Goal: Task Accomplishment & Management: Manage account settings

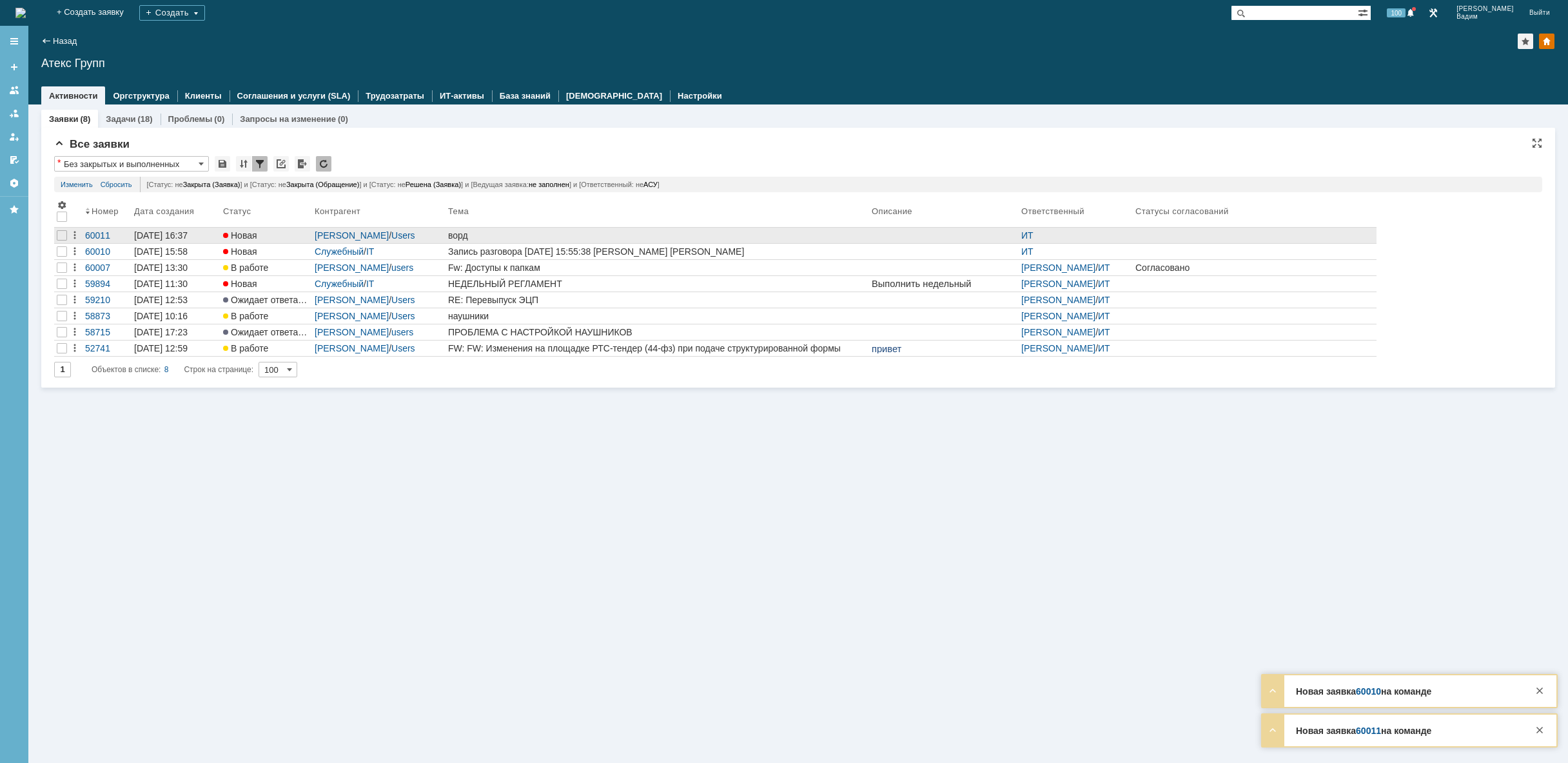
click at [491, 232] on div "ворд" at bounding box center [657, 235] width 419 height 10
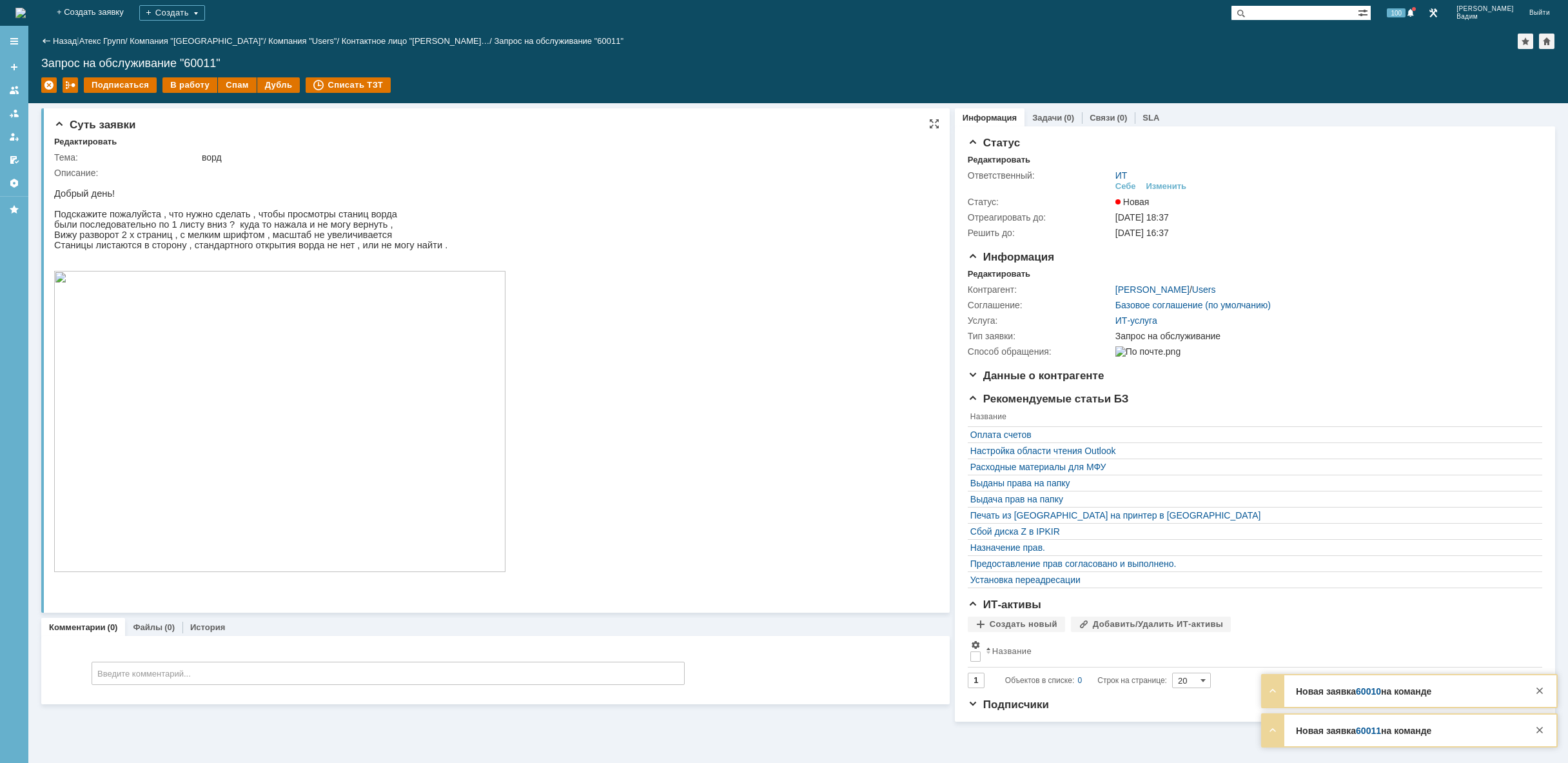
click at [208, 410] on img at bounding box center [279, 421] width 451 height 301
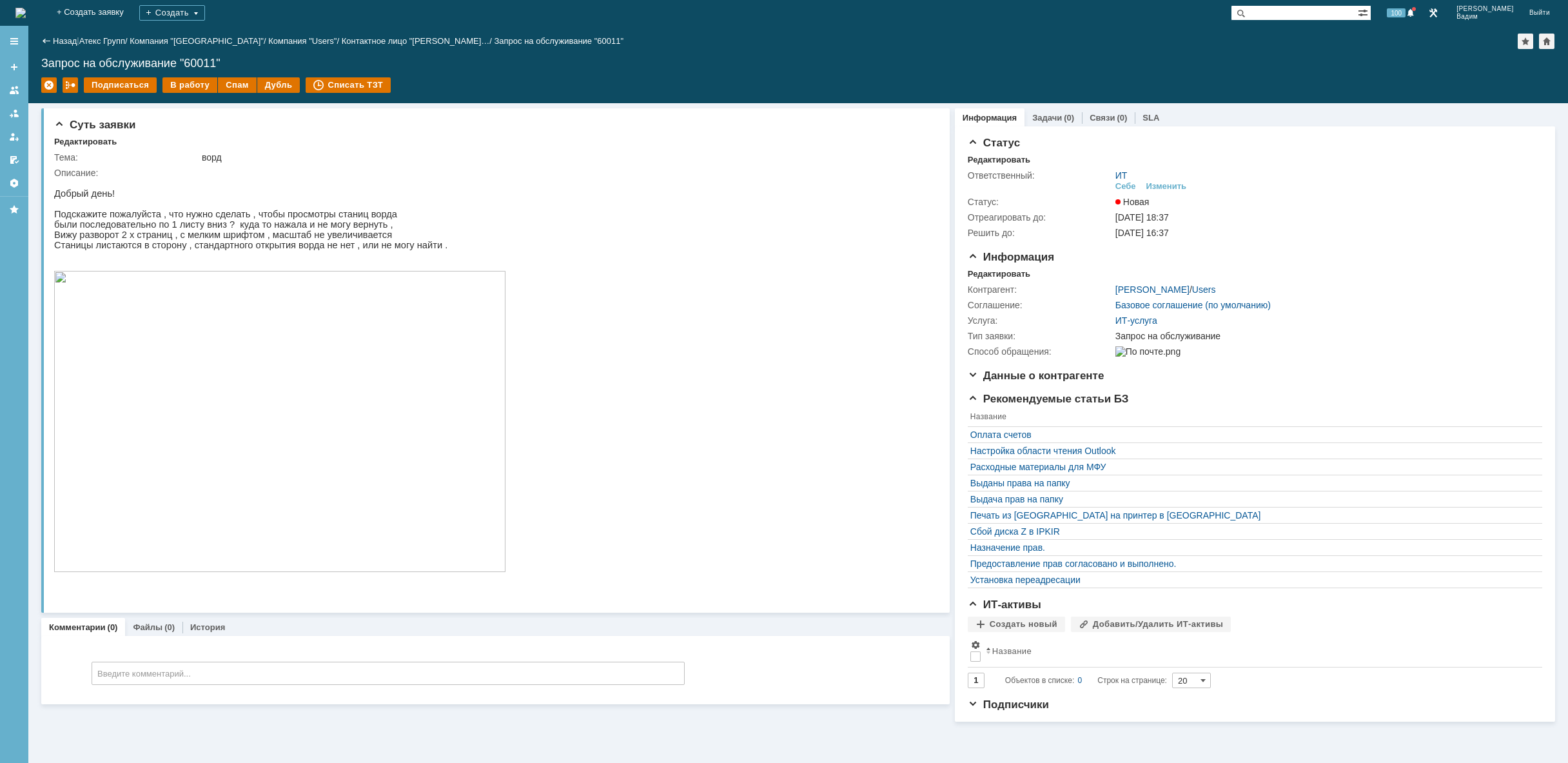
click at [26, 17] on img at bounding box center [20, 13] width 10 height 10
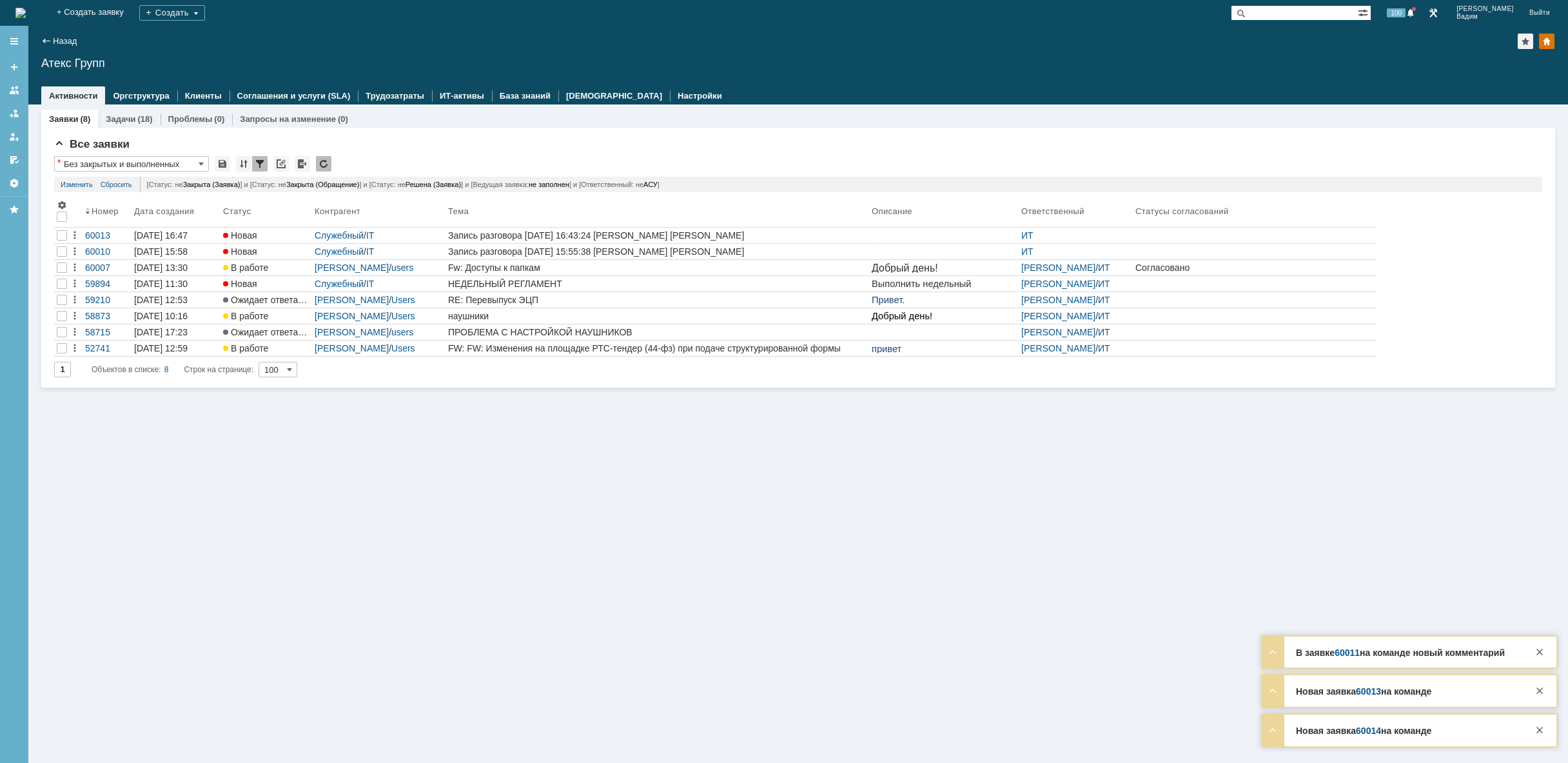
click at [693, 607] on div "Заявки (8) Задачи (18) Проблемы (0) Запросы на изменение (0) Все заявки * Без з…" at bounding box center [798, 433] width 1539 height 658
click at [26, 10] on img at bounding box center [20, 13] width 10 height 10
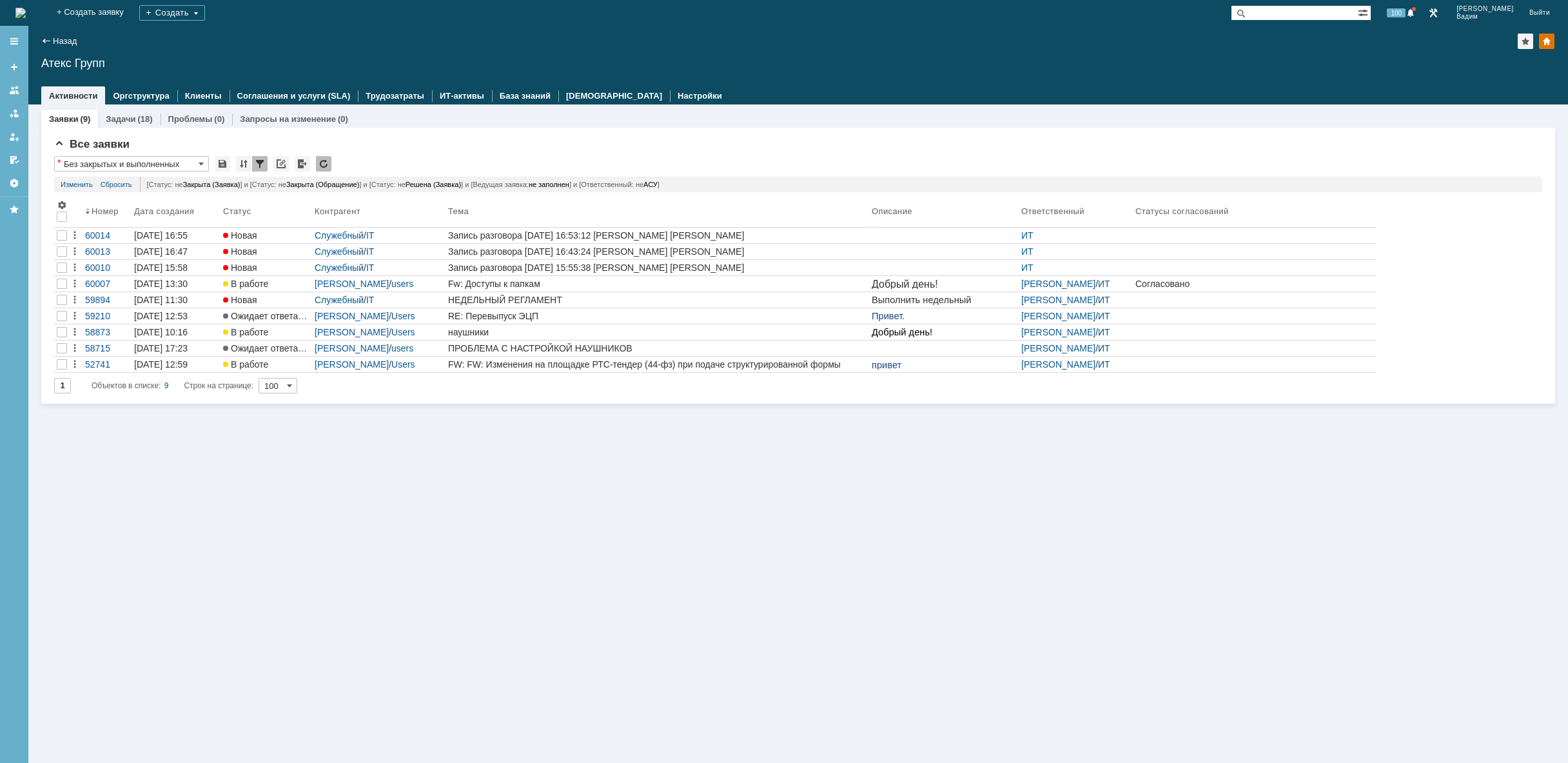
click at [26, 8] on img at bounding box center [20, 13] width 10 height 10
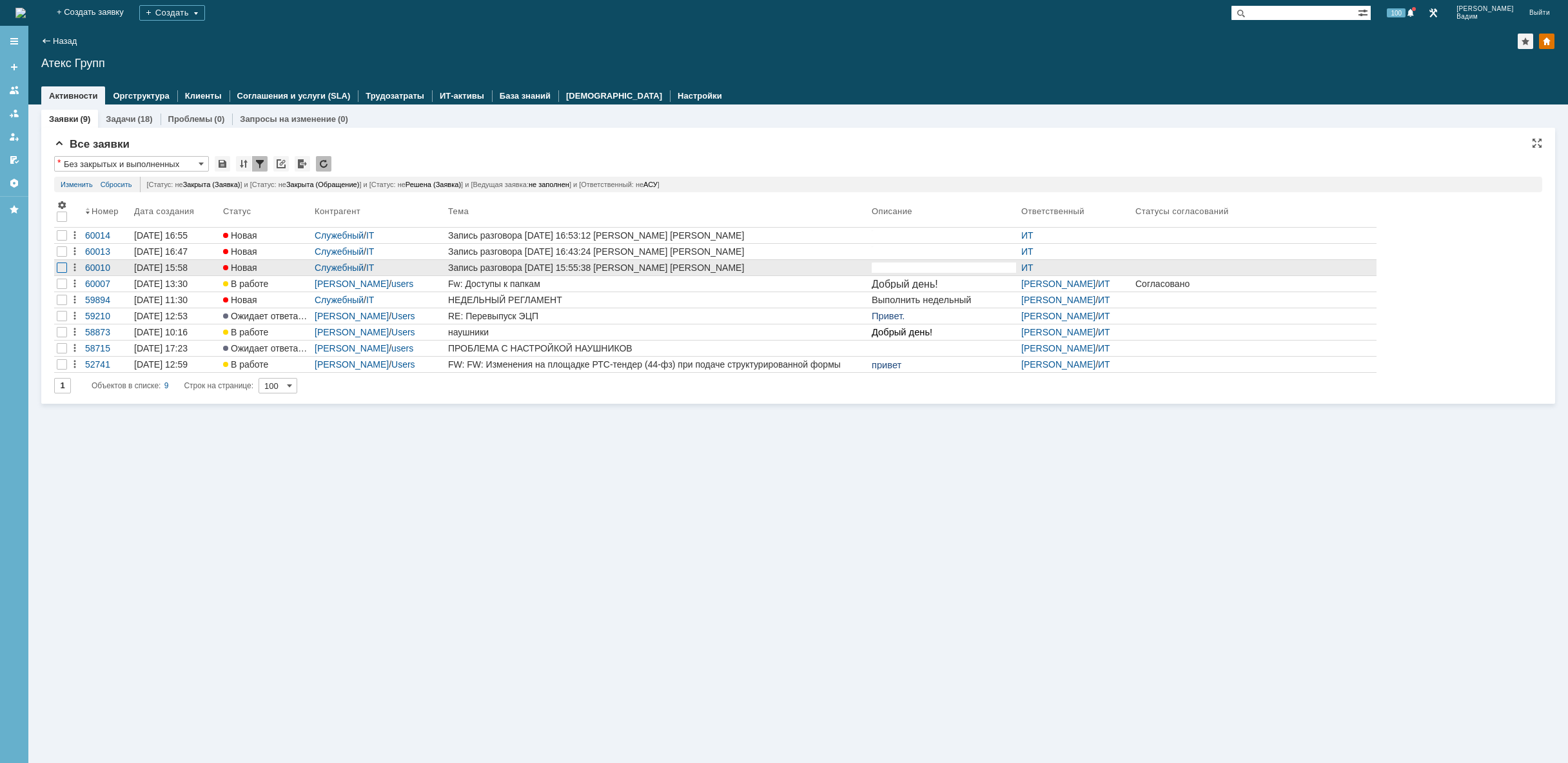
click at [66, 266] on div at bounding box center [62, 267] width 10 height 10
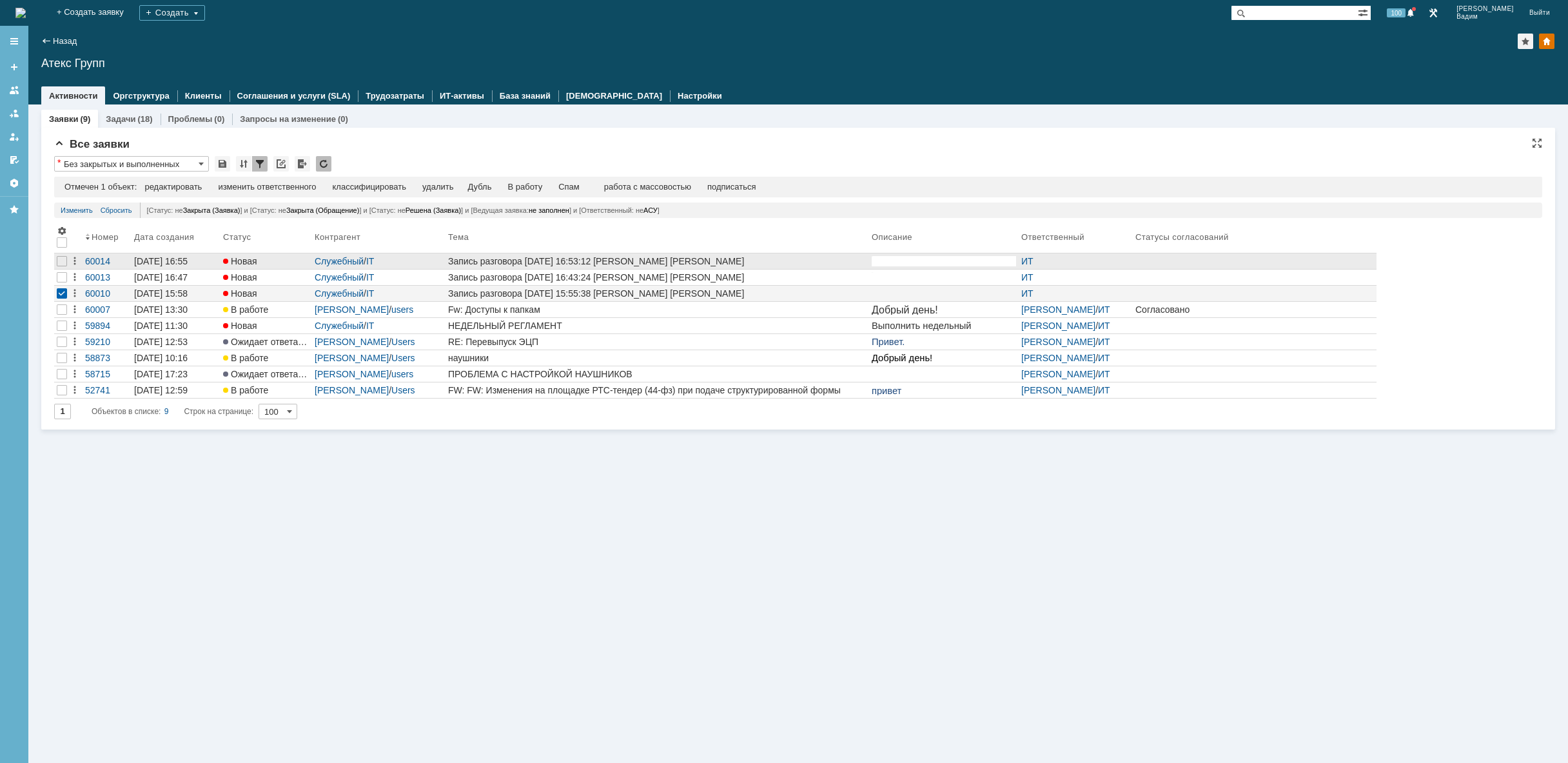
drag, startPoint x: 62, startPoint y: 279, endPoint x: 61, endPoint y: 267, distance: 12.0
click at [62, 276] on div at bounding box center [62, 277] width 10 height 10
click at [61, 267] on div at bounding box center [62, 261] width 15 height 15
click at [422, 188] on div "удалить" at bounding box center [410, 187] width 31 height 10
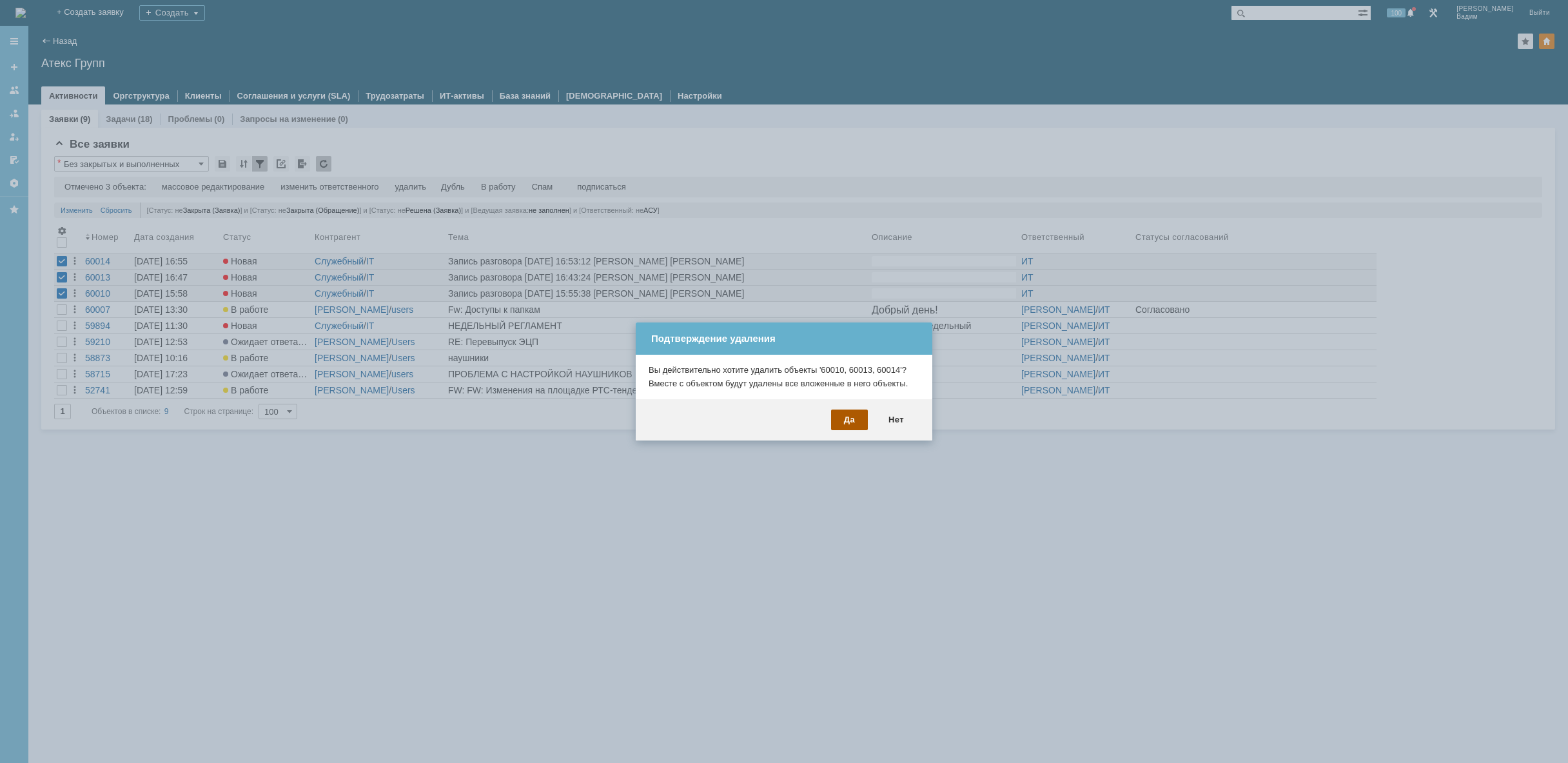
click at [836, 421] on div "Да" at bounding box center [849, 419] width 36 height 20
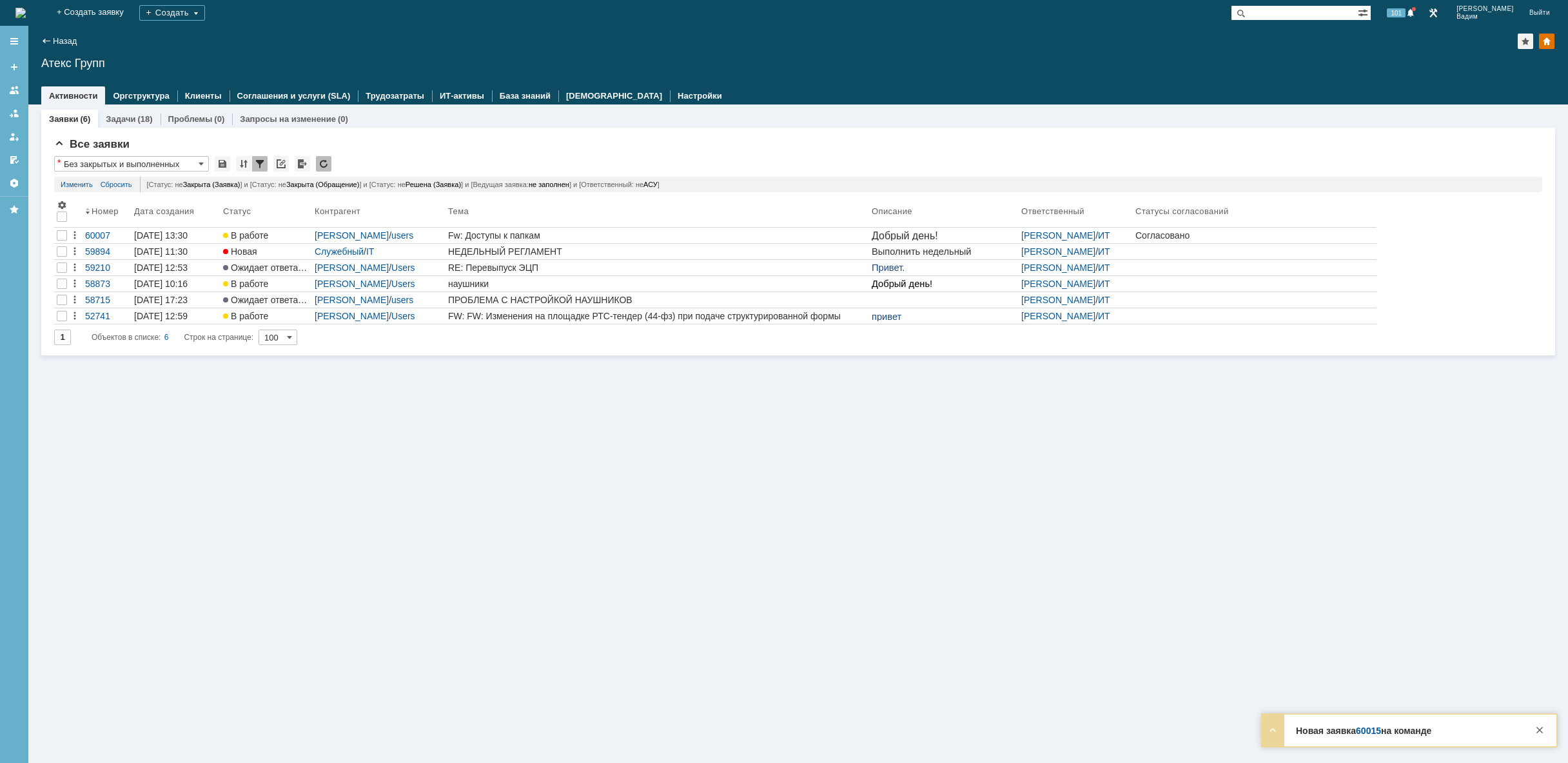
drag, startPoint x: 88, startPoint y: 12, endPoint x: 89, endPoint y: 18, distance: 6.1
click at [26, 12] on img at bounding box center [20, 13] width 10 height 10
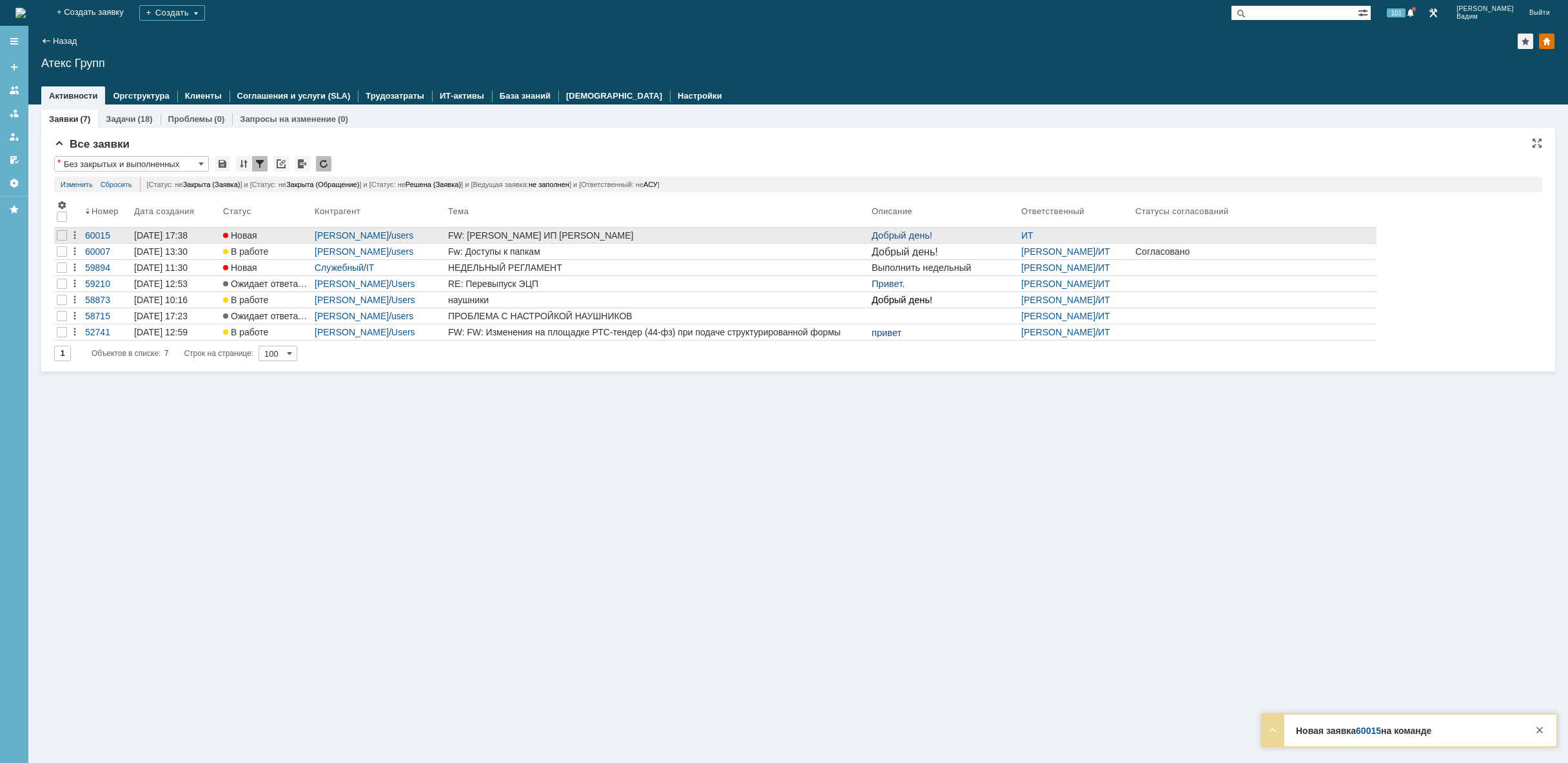
click at [655, 237] on div "FW: [PERSON_NAME] ИП [PERSON_NAME]" at bounding box center [657, 235] width 419 height 10
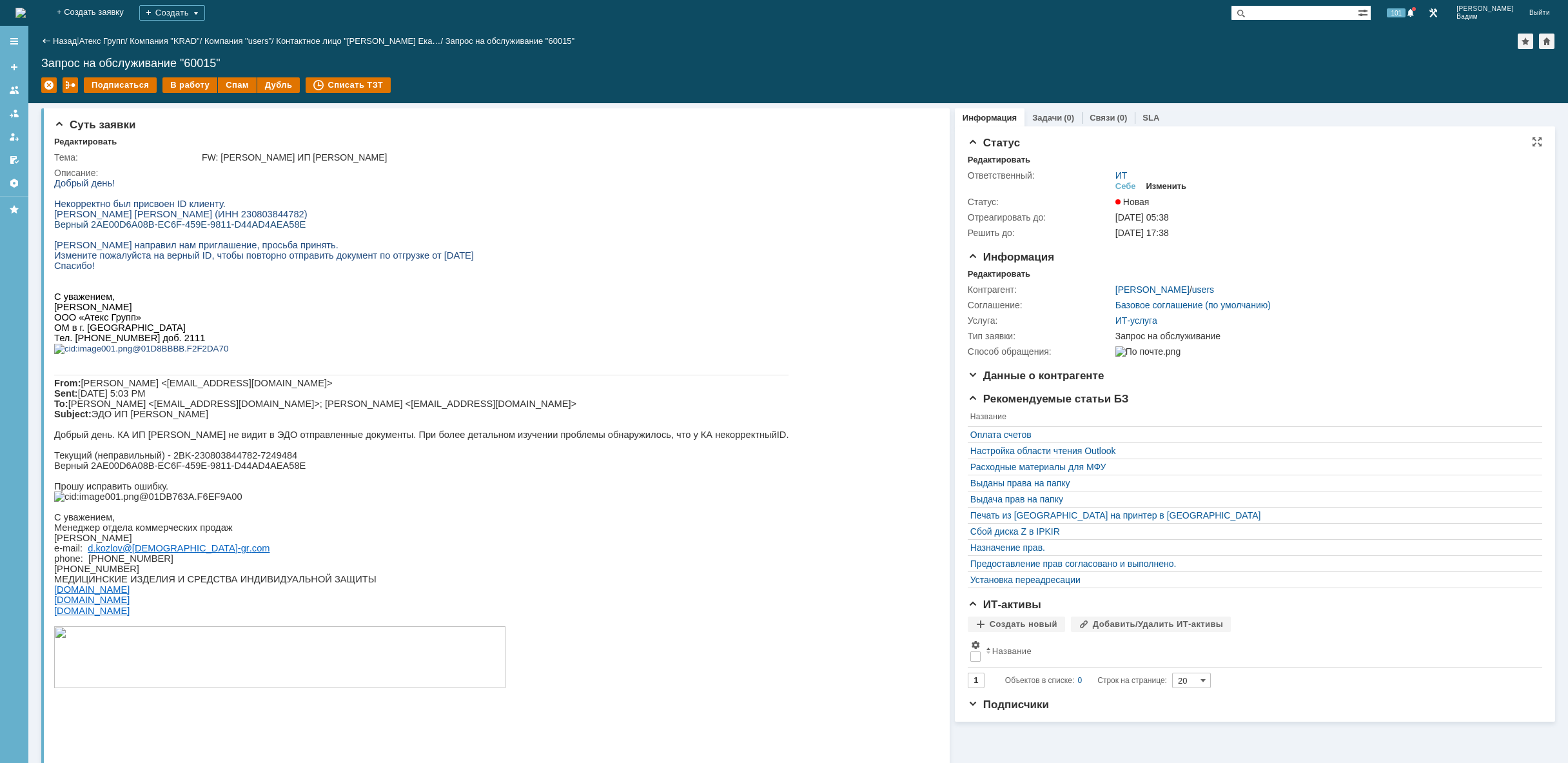
click at [1171, 188] on div "Изменить" at bounding box center [1167, 186] width 41 height 10
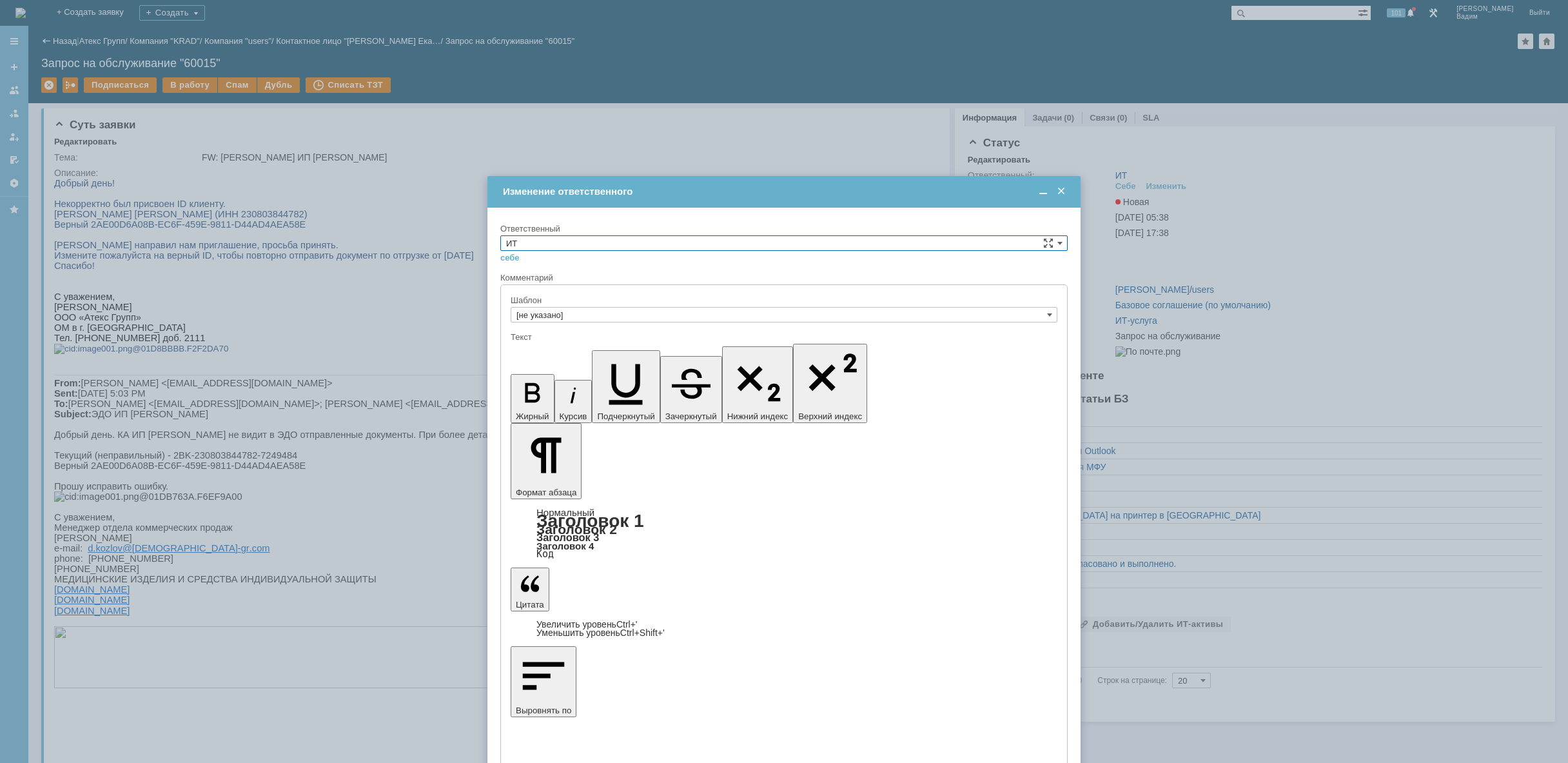
click at [582, 238] on input "ИТ" at bounding box center [784, 243] width 567 height 15
click at [542, 352] on span "АСУ" at bounding box center [784, 349] width 556 height 10
type input "АСУ"
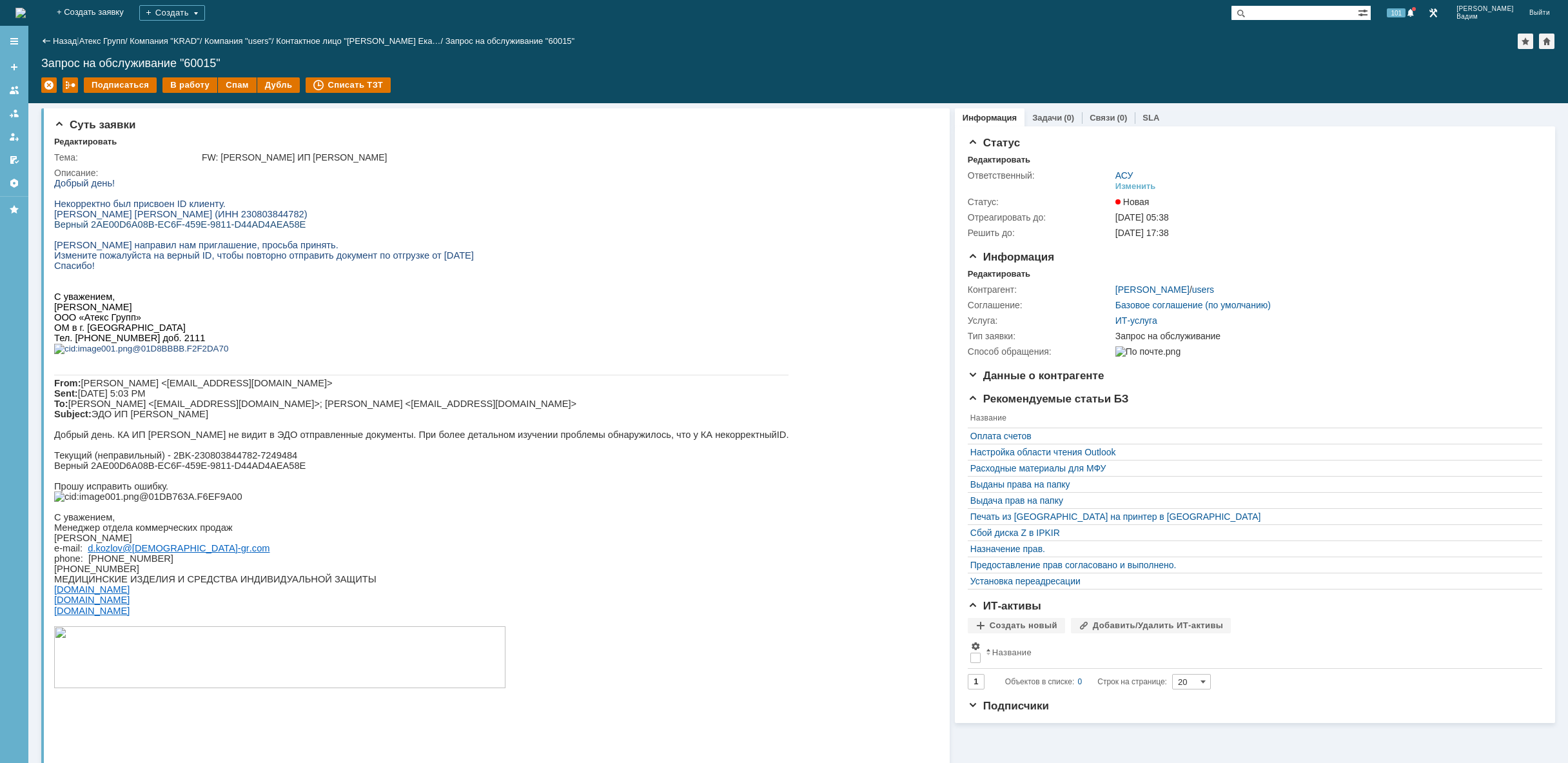
click at [26, 18] on img at bounding box center [20, 13] width 10 height 10
